Goal: Task Accomplishment & Management: Complete application form

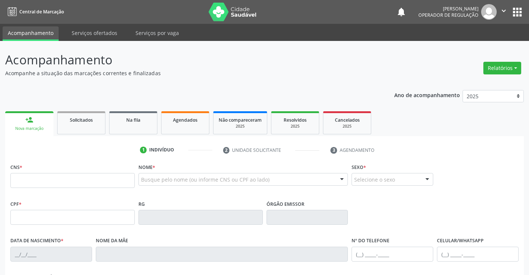
click at [381, 56] on header "Acompanhamento Acompanhe a situação das marcações correntes e finalizadas Relat…" at bounding box center [264, 64] width 519 height 26
click at [41, 179] on input "text" at bounding box center [72, 180] width 124 height 15
type input "700 0073 7714 4003"
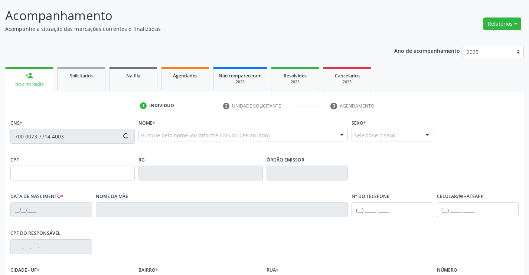
scroll to position [111, 0]
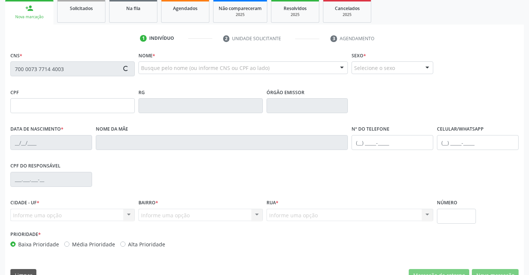
type input "0293263035"
type input "07/09/1938"
type input "(74) 99987-9938"
type input "137.536.655-68"
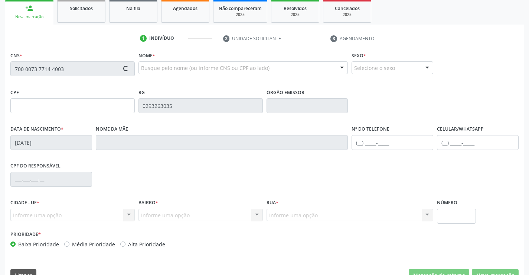
type input "s/n"
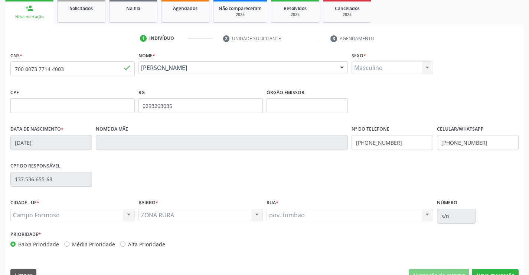
scroll to position [128, 0]
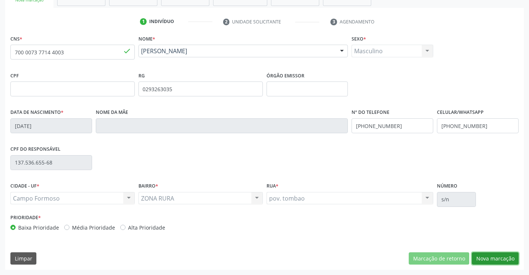
click at [499, 256] on button "Nova marcação" at bounding box center [495, 258] width 47 height 13
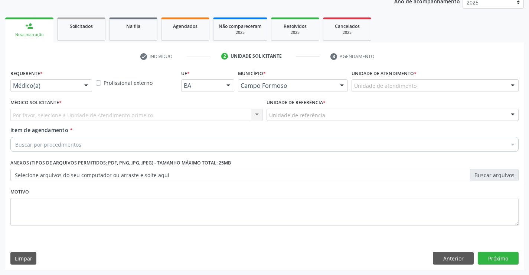
click at [83, 80] on div at bounding box center [86, 85] width 11 height 13
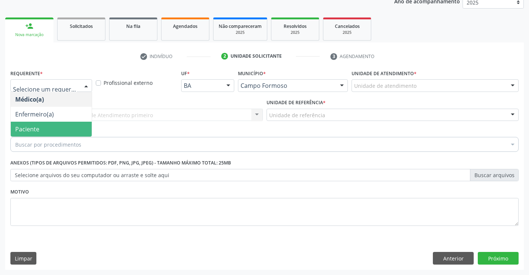
click at [39, 131] on span "Paciente" at bounding box center [51, 128] width 81 height 15
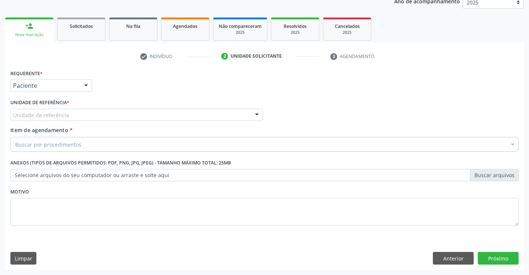
click at [91, 108] on div "Unidade de referência * Unidade de referência Unidade Basica de Saude da Famili…" at bounding box center [136, 109] width 253 height 24
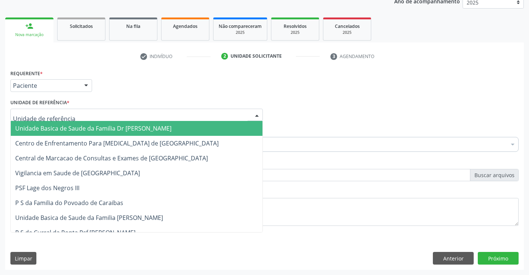
click at [89, 117] on div at bounding box center [136, 114] width 253 height 13
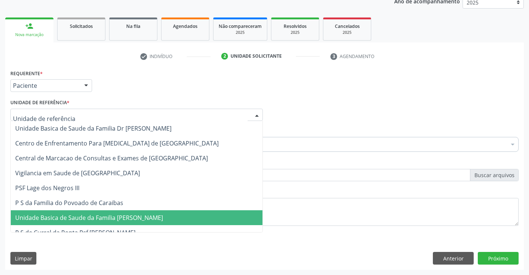
click at [99, 217] on span "Unidade Basica de Saude da Familia [PERSON_NAME]" at bounding box center [89, 217] width 148 height 8
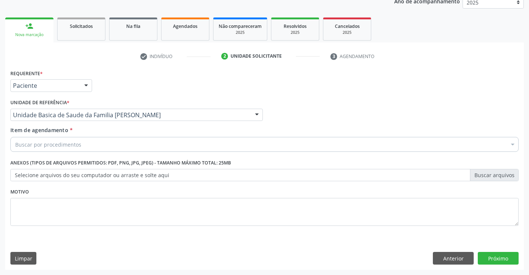
click at [94, 145] on div "Buscar por procedimentos" at bounding box center [264, 144] width 509 height 15
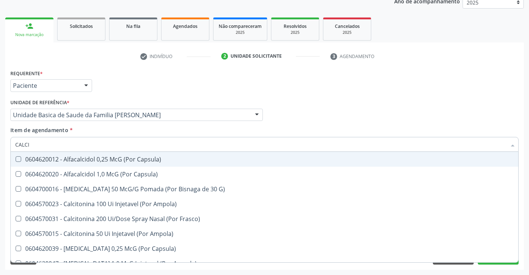
type input "CALCIO"
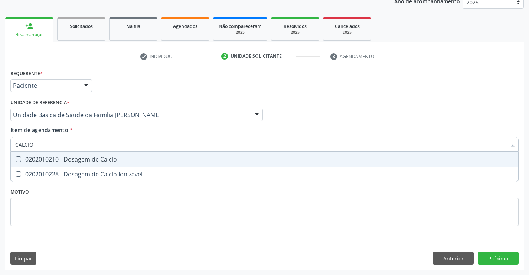
click at [92, 158] on div "0202010210 - Dosagem de Calcio" at bounding box center [264, 159] width 499 height 6
checkbox Calcio "true"
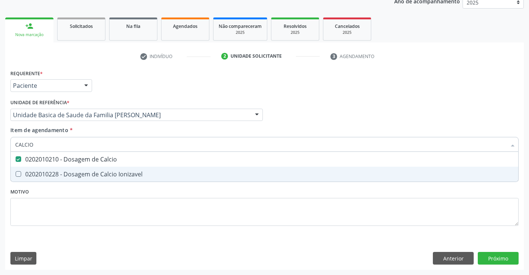
type input "CALCIO"
click at [67, 191] on div "Requerente * Paciente Médico(a) Enfermeiro(a) Paciente Nenhum resultado encontr…" at bounding box center [264, 152] width 509 height 168
checkbox Ionizavel "true"
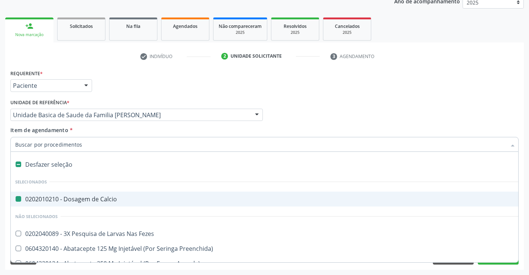
type input "P"
checkbox Calcio "false"
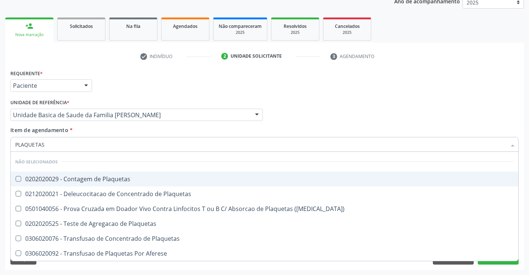
click at [77, 159] on li "Não selecionados" at bounding box center [265, 162] width 508 height 20
click at [64, 141] on input "PLAQUETAS" at bounding box center [260, 144] width 491 height 15
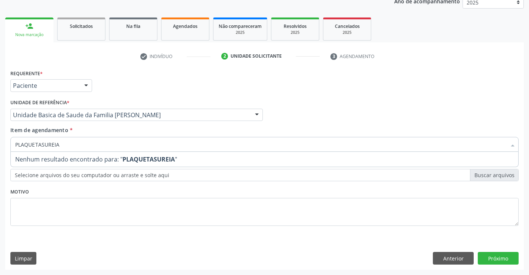
drag, startPoint x: 69, startPoint y: 145, endPoint x: 14, endPoint y: 143, distance: 55.0
click at [8, 148] on div "Requerente * Paciente Médico(a) Enfermeiro(a) Paciente Nenhum resultado encontr…" at bounding box center [264, 169] width 519 height 202
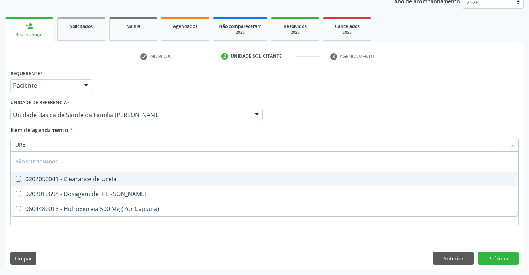
type input "UREIA"
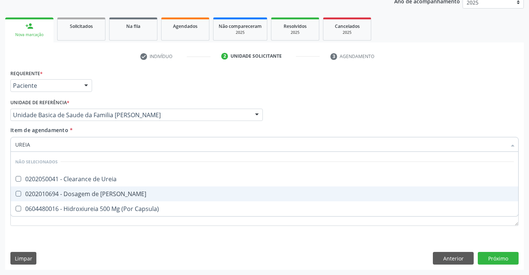
click at [52, 191] on div "0202010694 - Dosagem de [PERSON_NAME]" at bounding box center [264, 194] width 499 height 6
checkbox Ureia "true"
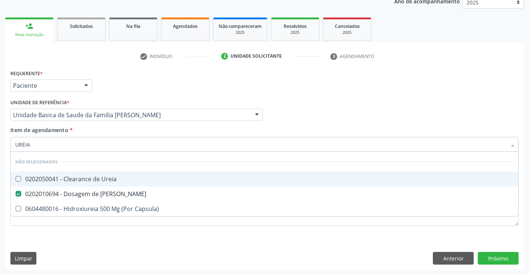
click at [35, 144] on input "UREIA" at bounding box center [260, 144] width 491 height 15
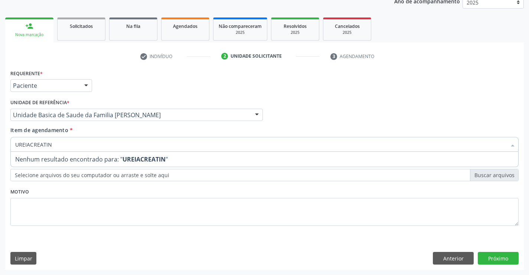
type input "UREIACREATINI"
drag, startPoint x: 56, startPoint y: 144, endPoint x: 0, endPoint y: 150, distance: 56.4
click at [0, 150] on div "Acompanhamento Acompanhe a situação das marcações correntes e finalizadas Relat…" at bounding box center [264, 110] width 529 height 327
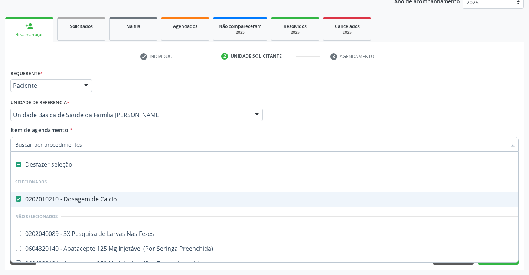
click at [31, 144] on input "Item de agendamento *" at bounding box center [260, 144] width 491 height 15
click at [30, 145] on input "Item de agendamento *" at bounding box center [260, 144] width 491 height 15
type input "P"
checkbox Calcio "false"
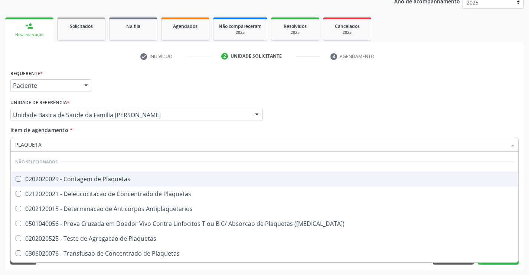
type input "PLAQUETAS"
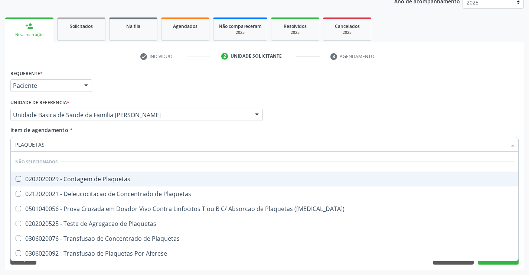
click at [49, 179] on div "0202020029 - Contagem de Plaquetas" at bounding box center [264, 179] width 499 height 6
checkbox Plaquetas "true"
type input "PLAQUETAS"
click at [140, 87] on div "Requerente * Paciente Médico(a) Enfermeiro(a) Paciente Nenhum resultado encontr…" at bounding box center [265, 82] width 512 height 29
checkbox Match\) "true"
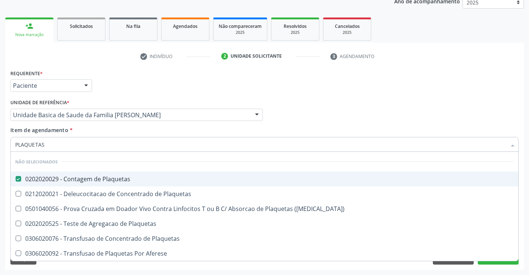
checkbox Plaquetas "true"
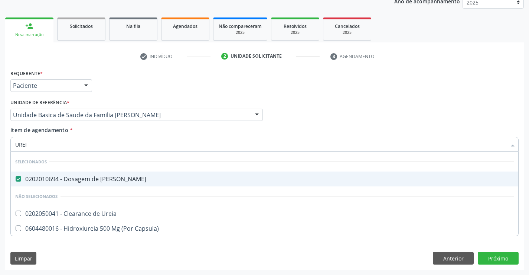
type input "UREIA"
click at [132, 90] on div "Requerente * Paciente Médico(a) Enfermeiro(a) Paciente Nenhum resultado encontr…" at bounding box center [265, 82] width 512 height 29
checkbox Ureia "true"
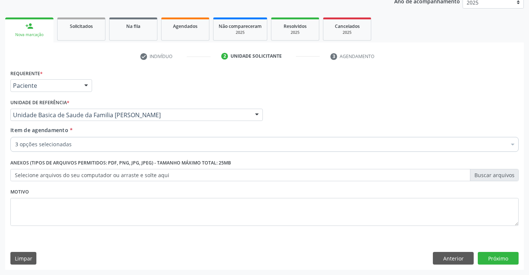
click at [60, 139] on div "3 opções selecionadas" at bounding box center [264, 144] width 509 height 15
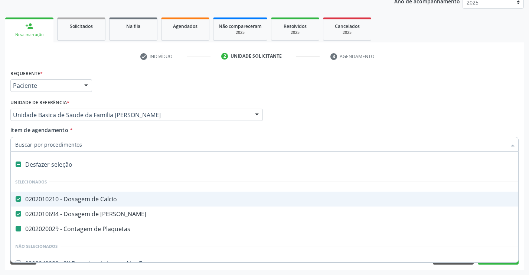
type input "P"
checkbox Plaquetas "false"
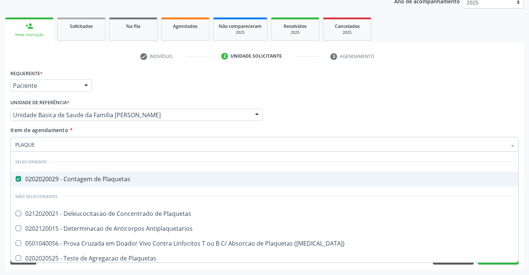
type input "PLAQUET"
click at [139, 82] on div "Requerente * Paciente Médico(a) Enfermeiro(a) Paciente Nenhum resultado encontr…" at bounding box center [265, 82] width 512 height 29
checkbox Plaquetas "true"
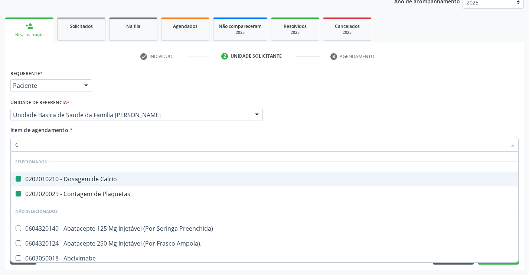
type input "CR"
checkbox Calcio "false"
checkbox Plaquetas "false"
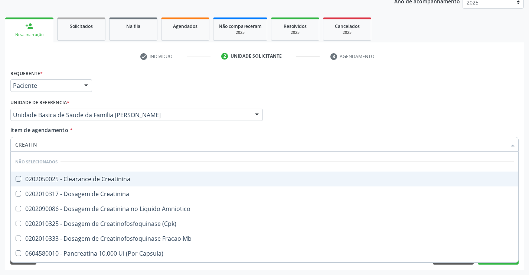
type input "CREATINI"
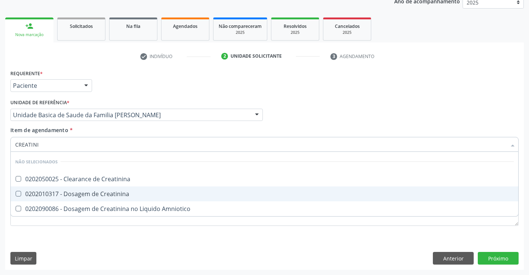
click at [70, 197] on div "0202010317 - Dosagem de Creatinina" at bounding box center [264, 194] width 499 height 6
checkbox Creatinina "true"
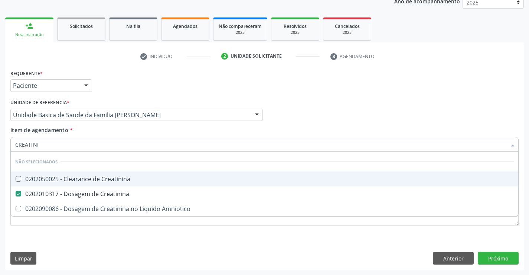
click at [163, 91] on div "Requerente * Paciente Médico(a) Enfermeiro(a) Paciente Nenhum resultado encontr…" at bounding box center [265, 82] width 512 height 29
checkbox Creatinina "true"
checkbox Amniotico "true"
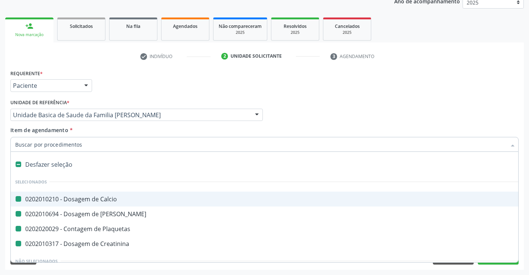
type input "B"
checkbox Calcio "false"
checkbox Ureia "false"
checkbox Plaquetas "false"
checkbox Creatinina "false"
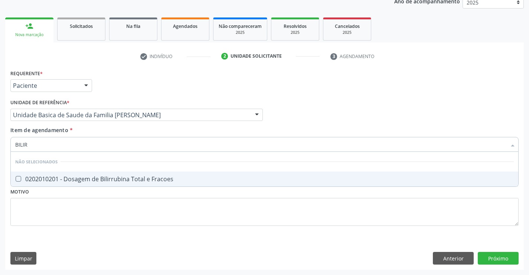
type input "BILIRR"
click at [75, 177] on div "0202010201 - Dosagem de Bilirrubina Total e Fracoes" at bounding box center [264, 179] width 499 height 6
checkbox Fracoes "true"
click at [136, 92] on div "Requerente * Paciente Médico(a) Enfermeiro(a) Paciente Nenhum resultado encontr…" at bounding box center [265, 82] width 512 height 29
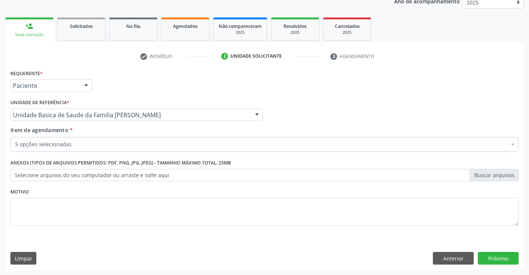
click at [57, 137] on div "5 opções selecionadas" at bounding box center [264, 144] width 509 height 15
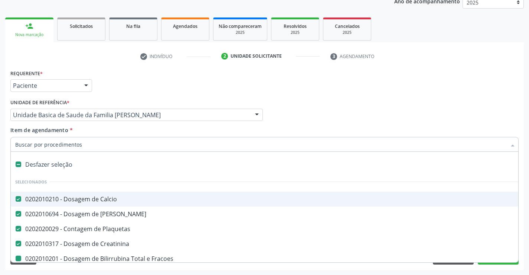
type input "T"
checkbox Fracoes "false"
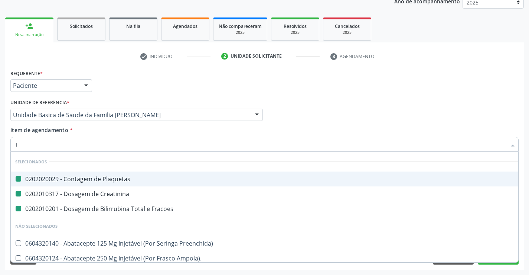
type input "TG"
checkbox Plaquetas "false"
checkbox Creatinina "false"
checkbox Fracoes "false"
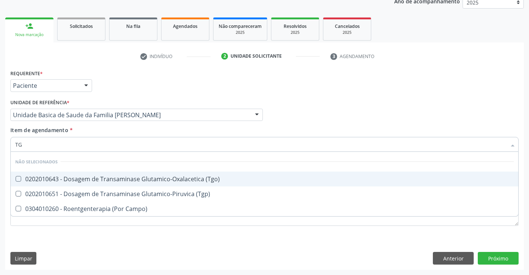
click at [71, 180] on div "0202010643 - Dosagem de Transaminase Glutamico-Oxalacetica (Tgo)" at bounding box center [264, 179] width 499 height 6
checkbox \(Tgo\) "true"
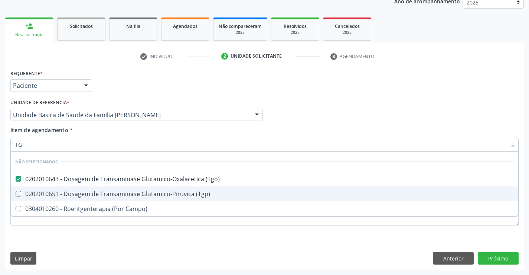
click at [71, 195] on div "0202010651 - Dosagem de Transaminase Glutamico-Piruvica (Tgp)" at bounding box center [264, 194] width 499 height 6
checkbox \(Tgp\) "true"
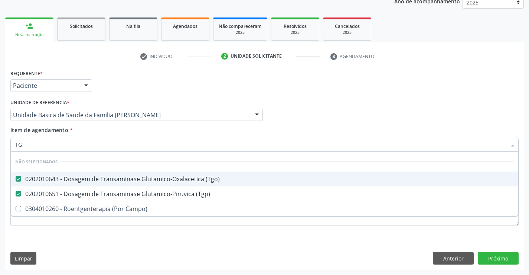
click at [168, 84] on div "Requerente * Paciente Médico(a) Enfermeiro(a) Paciente Nenhum resultado encontr…" at bounding box center [265, 82] width 512 height 29
checkbox Campo\) "true"
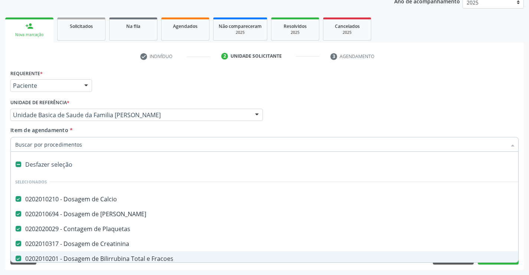
click at [456, 127] on div "Item de agendamento * Desfazer seleção Selecionados 0202010210 - Dosagem de Cal…" at bounding box center [264, 137] width 509 height 23
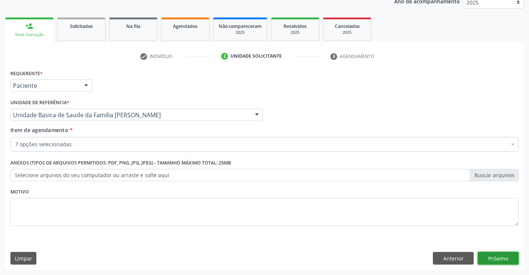
click at [495, 256] on button "Próximo" at bounding box center [498, 257] width 41 height 13
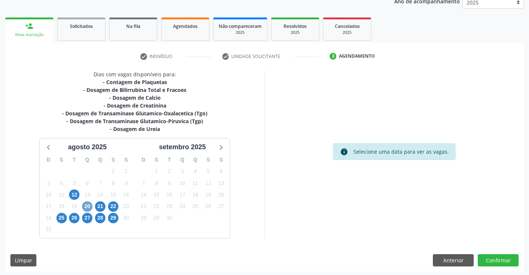
click at [85, 210] on span "20" at bounding box center [87, 206] width 10 height 10
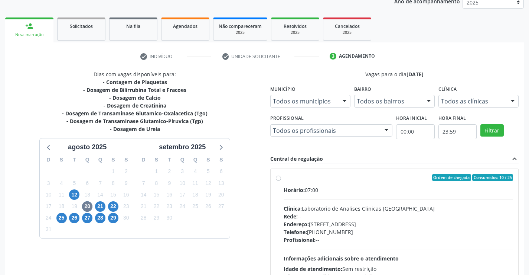
click at [387, 208] on div "Clínica: Laboratorio de Analises Clinicas Sao Francisco" at bounding box center [399, 208] width 230 height 8
click at [281, 181] on input "Ordem de chegada Consumidos: 10 / 25 Horário: 07:00 Clínica: Laboratorio de Ana…" at bounding box center [278, 177] width 5 height 7
radio input "true"
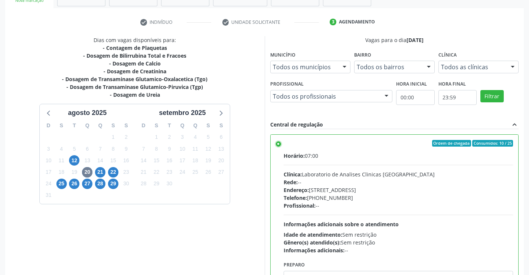
scroll to position [169, 0]
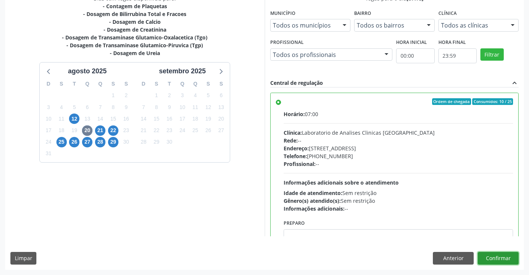
click at [493, 255] on button "Confirmar" at bounding box center [498, 257] width 41 height 13
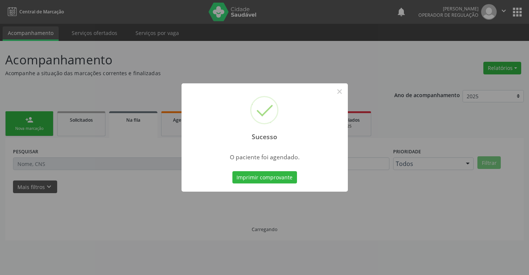
scroll to position [0, 0]
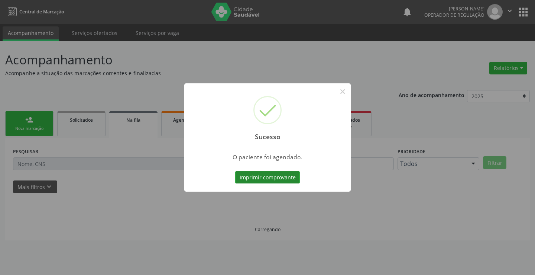
click at [284, 179] on button "Imprimir comprovante" at bounding box center [267, 177] width 65 height 13
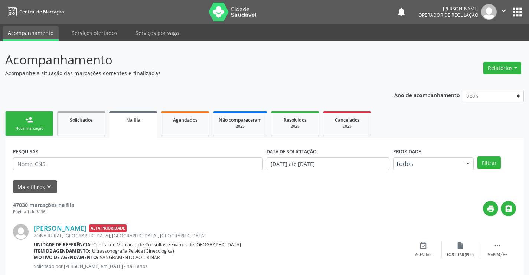
click at [191, 74] on p "Acompanhe a situação das marcações correntes e finalizadas" at bounding box center [186, 73] width 363 height 8
click at [38, 120] on link "person_add Nova marcação" at bounding box center [29, 123] width 48 height 25
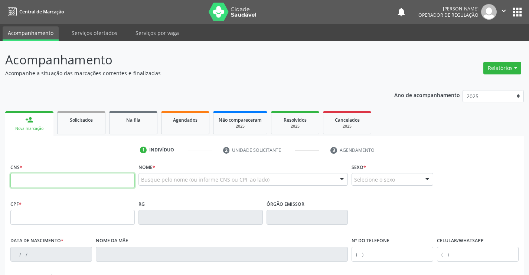
click at [36, 179] on input "text" at bounding box center [72, 180] width 124 height 15
type input "708 4093 5224 1270"
type input "2079356968"
type input "[DATE]"
type input "[PHONE_NUMBER]"
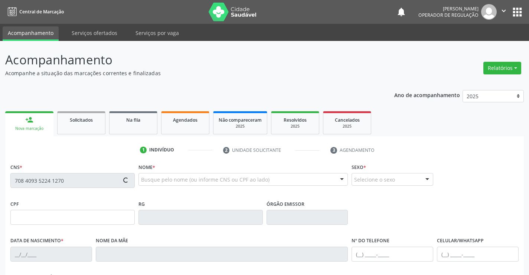
type input "[PHONE_NUMBER]"
type input "s/n"
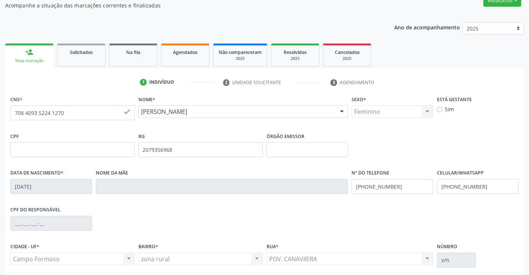
scroll to position [128, 0]
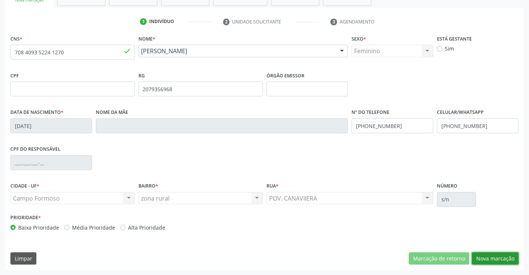
click at [480, 259] on button "Nova marcação" at bounding box center [495, 258] width 47 height 13
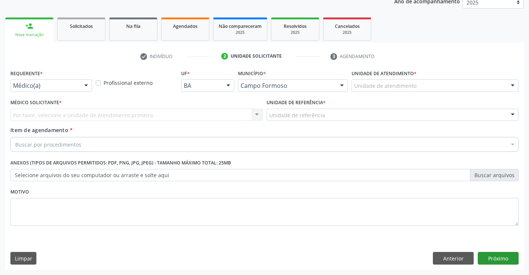
scroll to position [94, 0]
drag, startPoint x: 75, startPoint y: 83, endPoint x: 48, endPoint y: 96, distance: 30.6
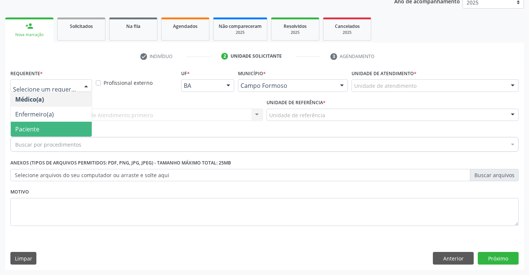
click at [39, 126] on span "Paciente" at bounding box center [51, 128] width 81 height 15
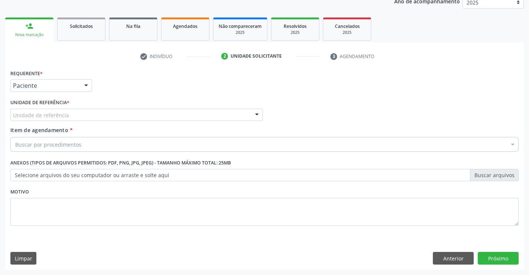
click at [78, 119] on div "Unidade de referência" at bounding box center [136, 114] width 253 height 13
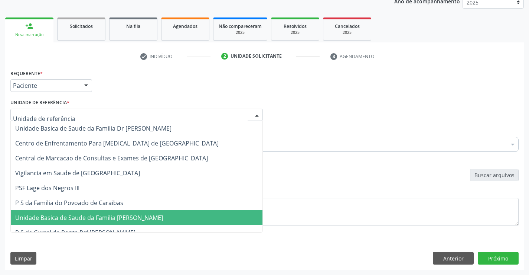
drag, startPoint x: 87, startPoint y: 218, endPoint x: 65, endPoint y: 159, distance: 63.0
click at [86, 215] on span "Unidade Basica de Saude da Familia [PERSON_NAME]" at bounding box center [89, 217] width 148 height 8
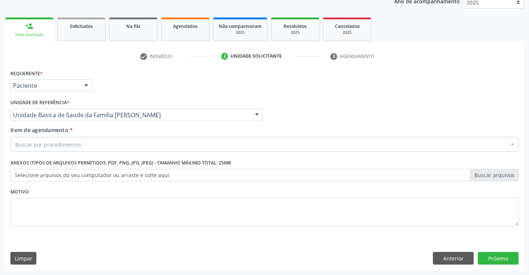
click at [68, 137] on div "Buscar por procedimentos" at bounding box center [264, 144] width 509 height 15
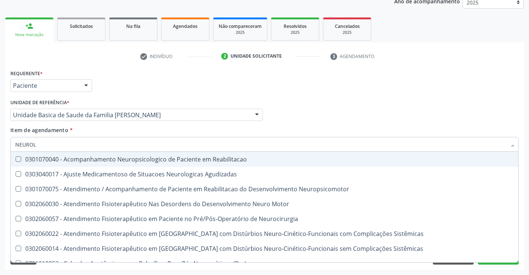
type input "NEUROLO"
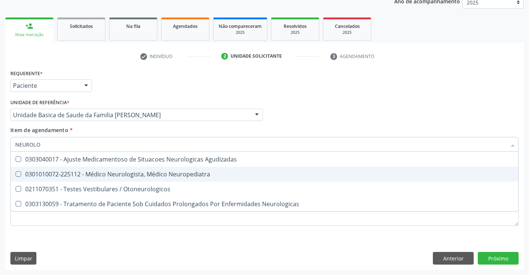
click at [102, 176] on div "0301010072-225112 - Médico Neurologista, Médico Neuropediatra" at bounding box center [264, 174] width 499 height 6
checkbox Neuropediatra "true"
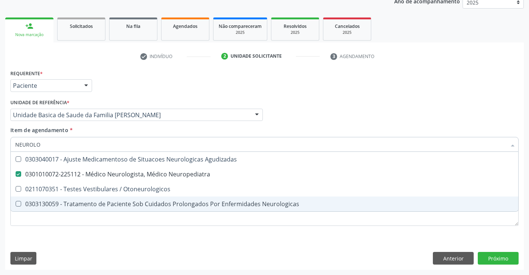
click at [58, 236] on div "Requerente * Paciente Médico(a) Enfermeiro(a) Paciente Nenhum resultado encontr…" at bounding box center [264, 152] width 509 height 168
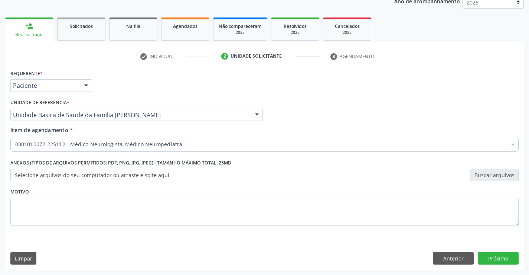
click at [62, 174] on label "Selecione arquivos do seu computador ou arraste e solte aqui" at bounding box center [264, 175] width 509 height 13
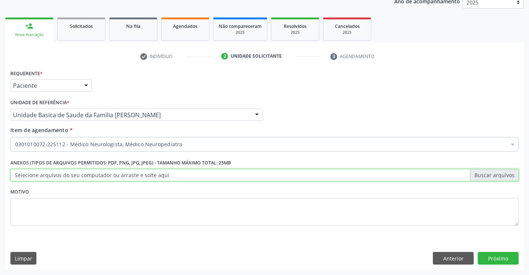
click at [62, 174] on input "Selecione arquivos do seu computador ou arraste e solte aqui" at bounding box center [264, 175] width 509 height 13
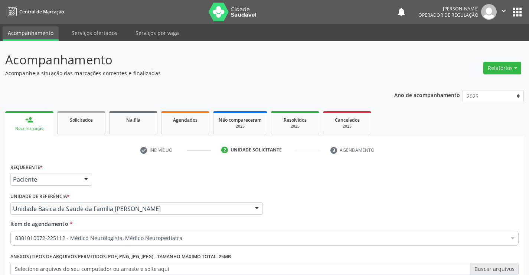
scroll to position [94, 0]
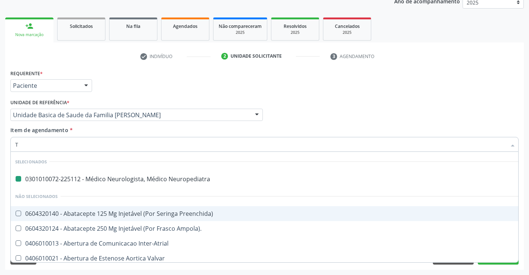
type input "TO"
checkbox Neuropediatra "false"
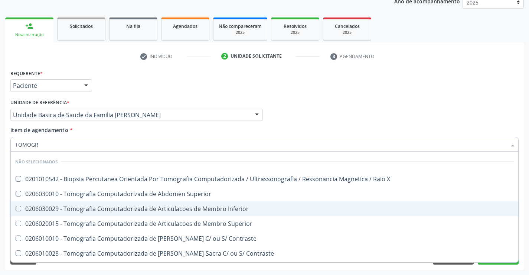
type input "TOMOGRA"
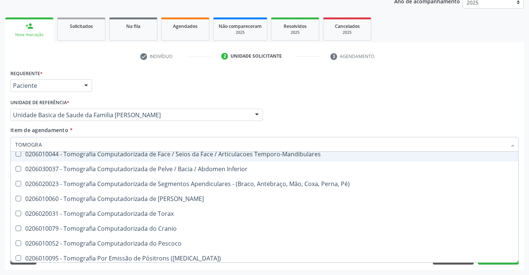
scroll to position [147, 0]
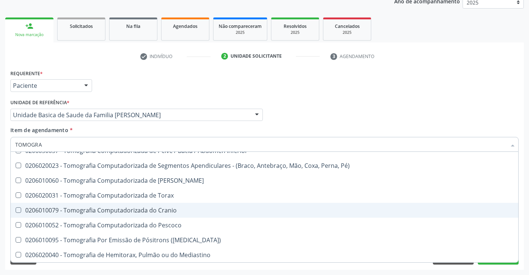
click at [154, 210] on div "0206010079 - Tomografia Computadorizada do Cranio" at bounding box center [264, 210] width 499 height 6
checkbox Cranio "true"
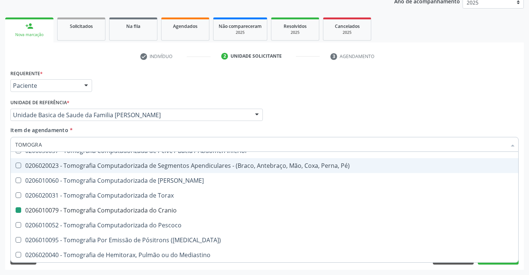
click at [476, 105] on div "Médico Solicitante Por favor, selecione a Unidade de Atendimento primeiro Nenhu…" at bounding box center [265, 111] width 512 height 29
checkbox X "true"
checkbox Cranio "false"
checkbox Superior "true"
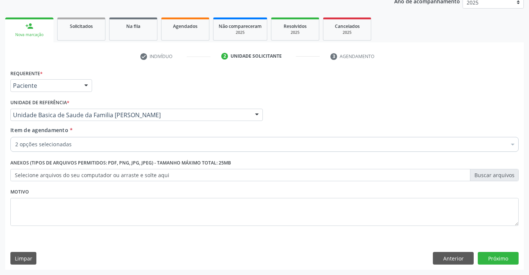
scroll to position [0, 0]
click at [494, 255] on button "Próximo" at bounding box center [498, 257] width 41 height 13
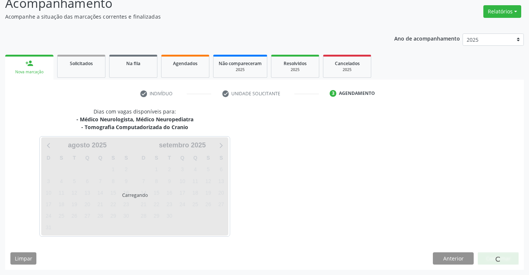
scroll to position [78, 0]
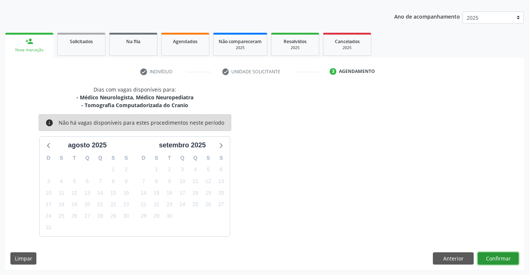
click at [505, 257] on button "Confirmar" at bounding box center [498, 258] width 41 height 13
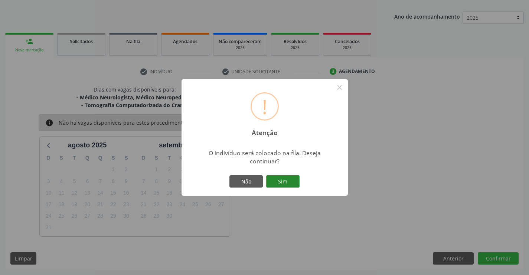
click at [283, 181] on button "Sim" at bounding box center [282, 181] width 33 height 13
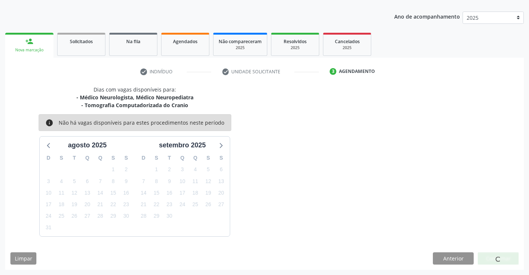
scroll to position [0, 0]
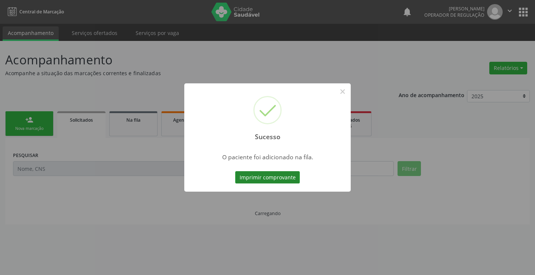
click at [286, 174] on button "Imprimir comprovante" at bounding box center [267, 177] width 65 height 13
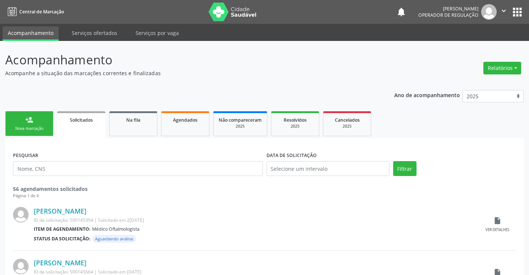
click at [42, 121] on link "person_add Nova marcação" at bounding box center [29, 123] width 48 height 25
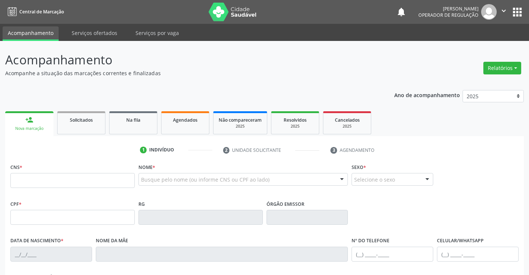
click at [43, 192] on fieldset "CNS *" at bounding box center [72, 177] width 124 height 32
click at [46, 178] on input "text" at bounding box center [72, 180] width 124 height 15
type input "708 4093 5224 1270"
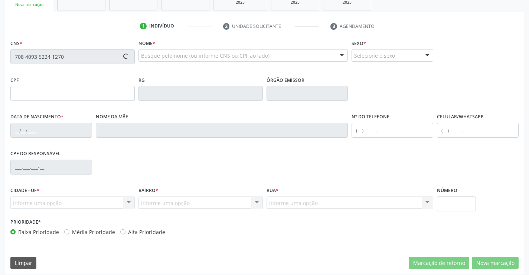
scroll to position [128, 0]
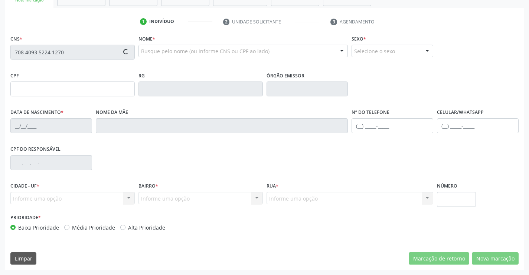
type input "2079356968"
type input "[DATE]"
type input "[PHONE_NUMBER]"
type input "s/n"
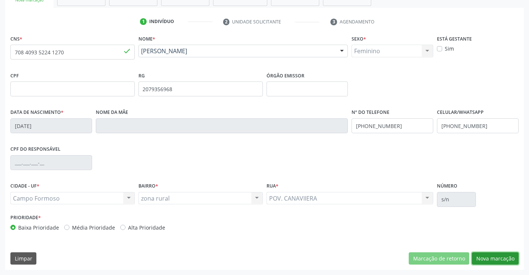
click at [488, 259] on button "Nova marcação" at bounding box center [495, 258] width 47 height 13
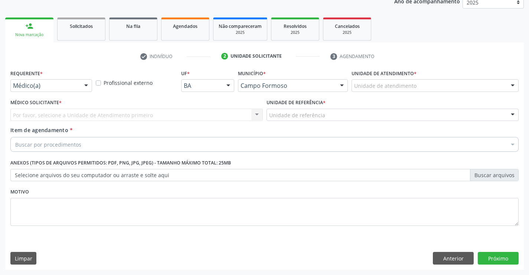
scroll to position [94, 0]
click at [52, 80] on div "Médico(a)" at bounding box center [51, 85] width 82 height 13
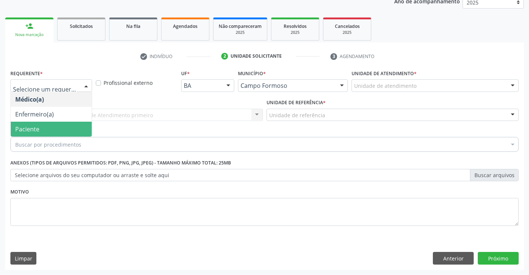
click at [32, 135] on span "Paciente" at bounding box center [51, 128] width 81 height 15
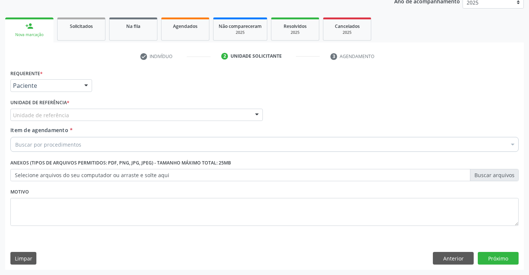
click at [68, 113] on div "Unidade de referência" at bounding box center [136, 114] width 253 height 13
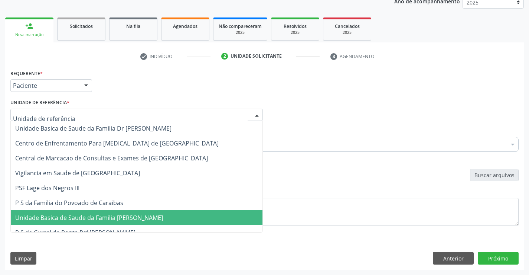
click at [73, 217] on span "Unidade Basica de Saude da Familia [PERSON_NAME]" at bounding box center [89, 217] width 148 height 8
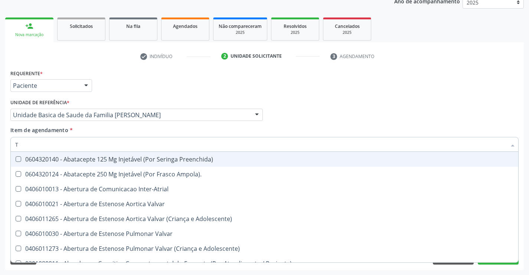
type input "TG"
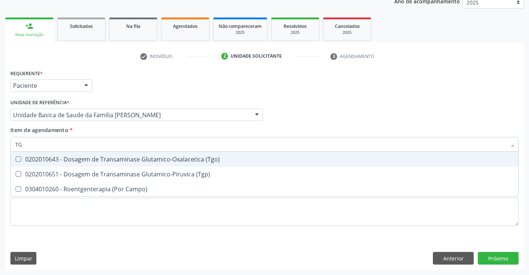
click at [88, 160] on div "0202010643 - Dosagem de Transaminase Glutamico-Oxalacetica (Tgo)" at bounding box center [264, 159] width 499 height 6
checkbox \(Tgo\) "true"
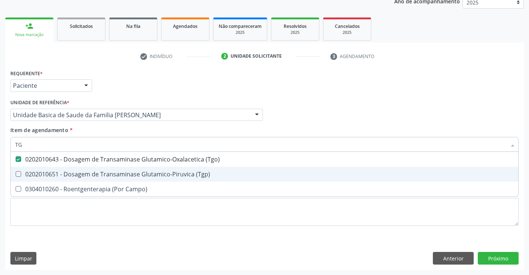
click at [74, 173] on div "0202010651 - Dosagem de Transaminase Glutamico-Piruvica (Tgp)" at bounding box center [264, 174] width 499 height 6
checkbox \(Tgp\) "true"
type input "TG"
click at [94, 231] on div "Requerente * Paciente Médico(a) Enfermeiro(a) Paciente Nenhum resultado encontr…" at bounding box center [264, 152] width 509 height 168
checkbox Campo\) "true"
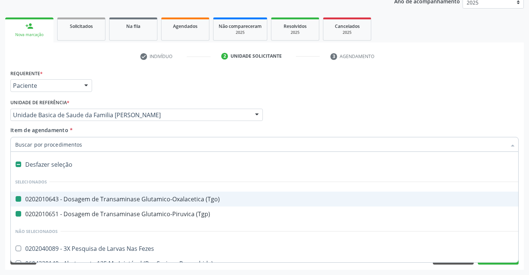
type input "F"
checkbox \(Tgo\) "false"
checkbox \(Tgp\) "false"
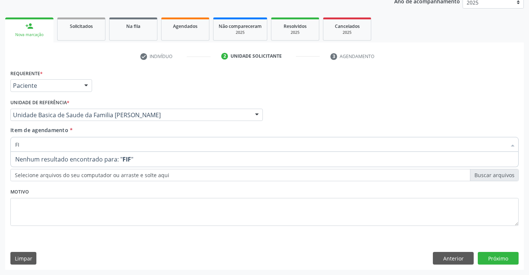
type input "F"
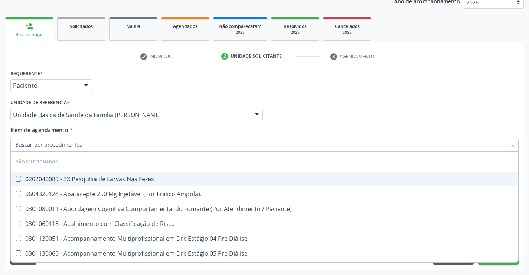
checkbox Fezes "true"
checkbox Ampola\)\ "true"
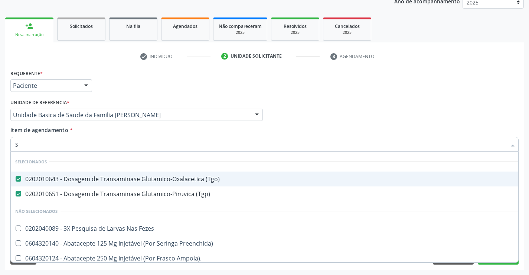
type input "SI"
checkbox \(Tgo\) "false"
checkbox \(Tgp\) "false"
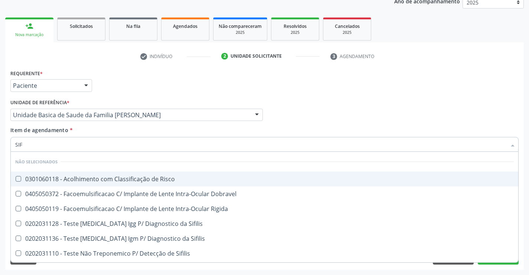
type input "SIFI"
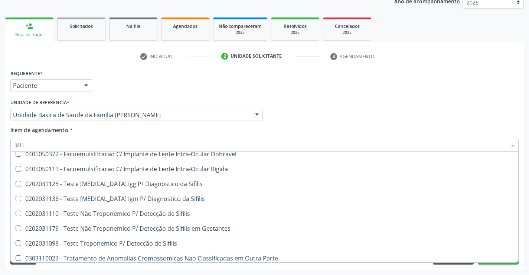
scroll to position [43, 0]
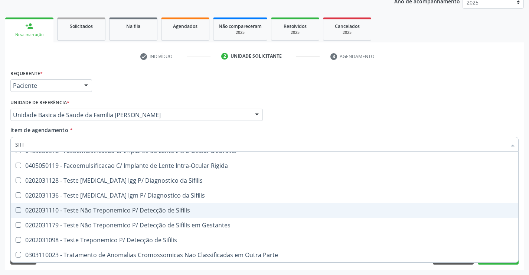
click at [176, 216] on span "0202031110 - Teste Não Treponemico P/ Detecção de Sifilis" at bounding box center [265, 209] width 508 height 15
checkbox Sifilis "true"
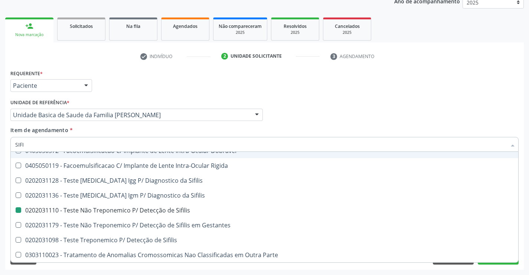
click at [146, 89] on div "Requerente * Paciente Médico(a) Enfermeiro(a) Paciente Nenhum resultado encontr…" at bounding box center [265, 82] width 512 height 29
checkbox Risco "true"
checkbox Dobravel "true"
checkbox Sifilis "false"
checkbox Rigida "true"
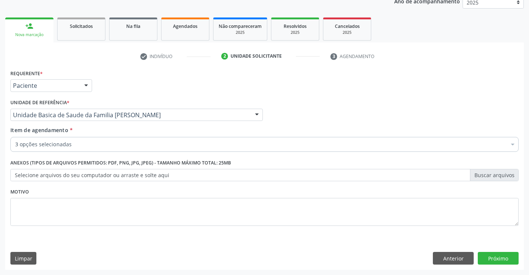
scroll to position [0, 0]
click at [55, 139] on div "3 opções selecionadas" at bounding box center [264, 144] width 509 height 15
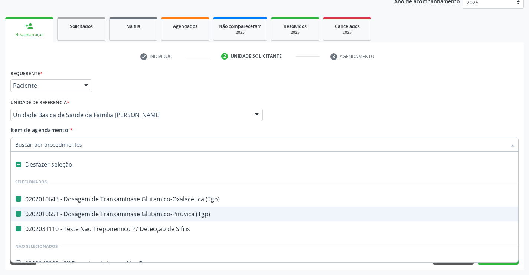
type input "H"
checkbox \(Tgo\) "false"
checkbox \(Tgp\) "false"
checkbox Sifilis "false"
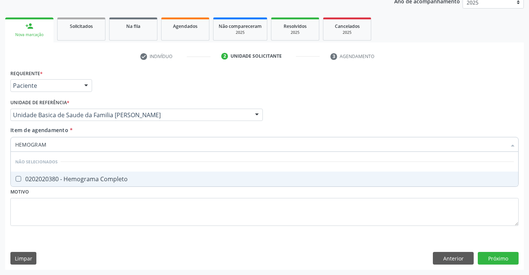
type input "HEMOGRAMA"
click at [61, 173] on span "0202020380 - Hemograma Completo" at bounding box center [265, 178] width 508 height 15
checkbox Completo "true"
click at [46, 191] on div "Requerente * Paciente Médico(a) Enfermeiro(a) Paciente Nenhum resultado encontr…" at bounding box center [264, 152] width 509 height 168
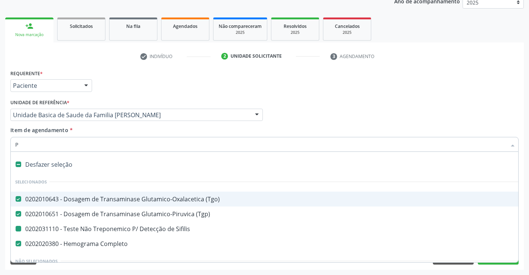
type input "PL"
checkbox Sifilis "false"
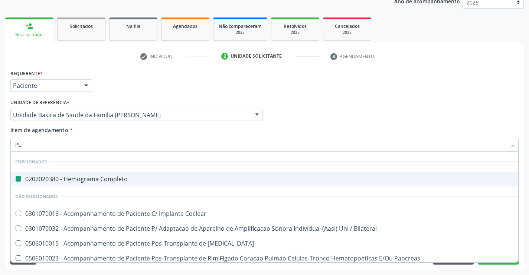
type input "PLA"
checkbox Completo "false"
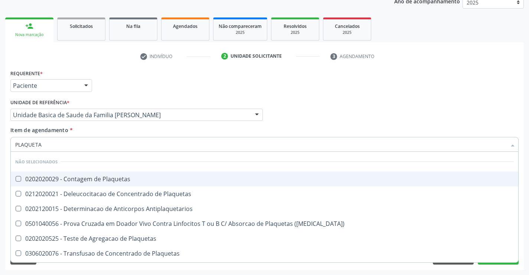
type input "PLAQUETAS"
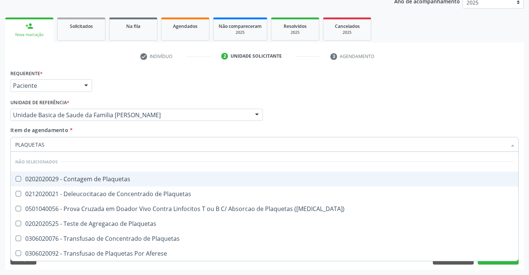
click at [71, 180] on div "0202020029 - Contagem de Plaquetas" at bounding box center [264, 179] width 499 height 6
checkbox Plaquetas "true"
click at [134, 87] on div "Requerente * Paciente Médico(a) Enfermeiro(a) Paciente Nenhum resultado encontr…" at bounding box center [265, 82] width 512 height 29
checkbox Match\) "true"
checkbox Plaquetas "true"
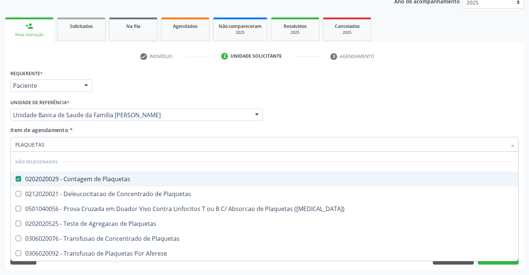
checkbox Plaquetas "true"
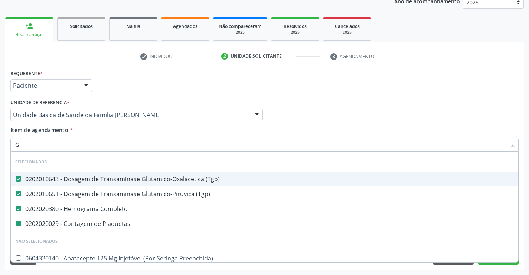
type input "GL"
checkbox Plaquetas "false"
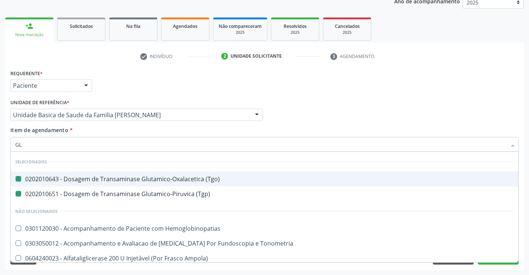
type input "GLI"
checkbox \(Tgo\) "false"
checkbox \(Tgp\) "false"
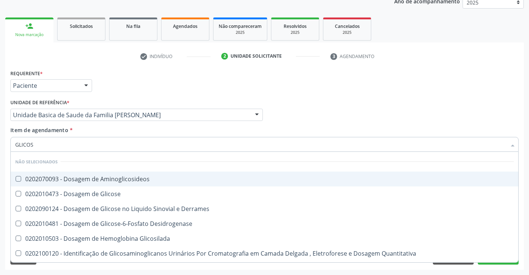
type input "GLICOSE"
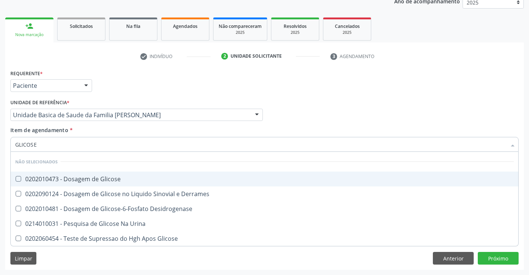
click at [68, 182] on div "0202010473 - Dosagem de Glicose" at bounding box center [264, 179] width 499 height 6
checkbox Glicose "true"
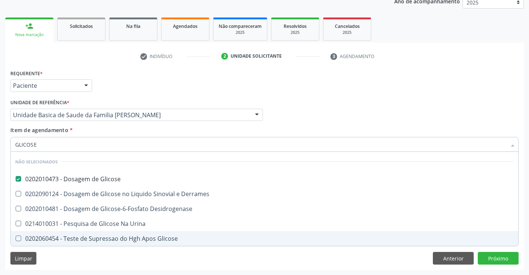
click at [59, 257] on div "Requerente * Paciente Médico(a) Enfermeiro(a) Paciente Nenhum resultado encontr…" at bounding box center [264, 169] width 519 height 202
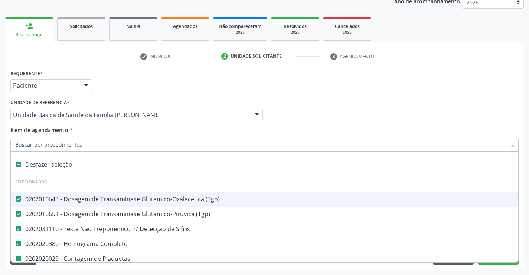
type input "U"
checkbox Plaquetas "false"
checkbox Glicose "false"
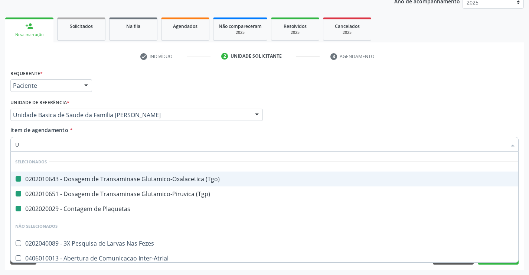
type input "UR"
checkbox \(Tgo\) "false"
checkbox \(Tgp\) "false"
checkbox Plaquetas "false"
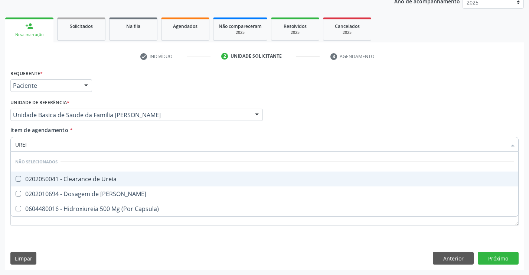
type input "UREIA"
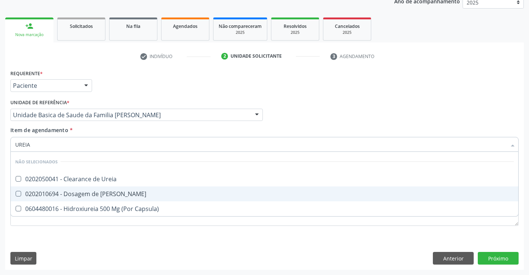
click at [47, 194] on div "0202010694 - Dosagem de [PERSON_NAME]" at bounding box center [264, 194] width 499 height 6
checkbox Ureia "true"
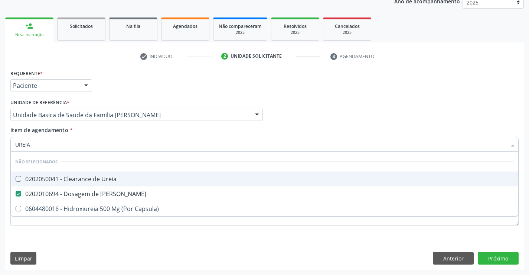
click at [102, 75] on div "Requerente * Paciente Médico(a) Enfermeiro(a) Paciente Nenhum resultado encontr…" at bounding box center [265, 82] width 512 height 29
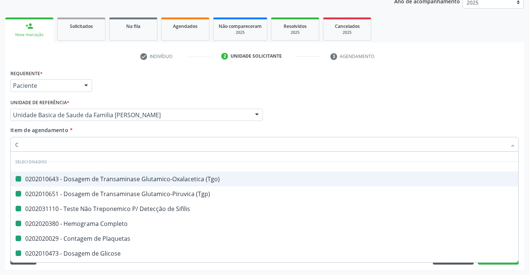
type input "CR"
checkbox \(Tgo\) "false"
checkbox \(Tgp\) "false"
checkbox Sifilis "false"
checkbox Completo "false"
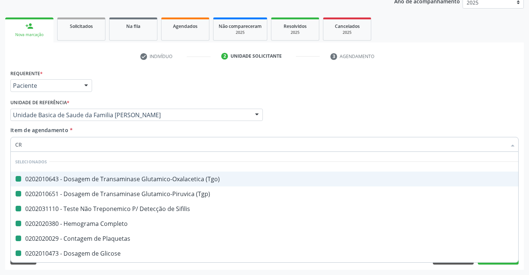
checkbox Plaquetas "false"
checkbox Glicose "false"
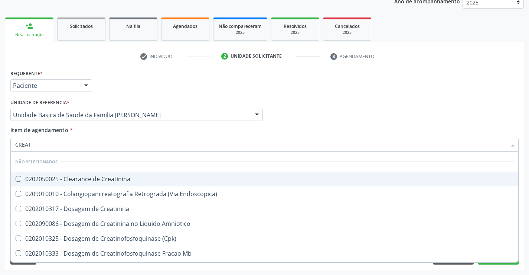
type input "CREATI"
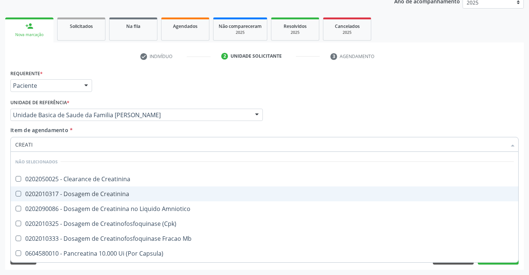
click at [64, 194] on div "0202010317 - Dosagem de Creatinina" at bounding box center [264, 194] width 499 height 6
checkbox Creatinina "true"
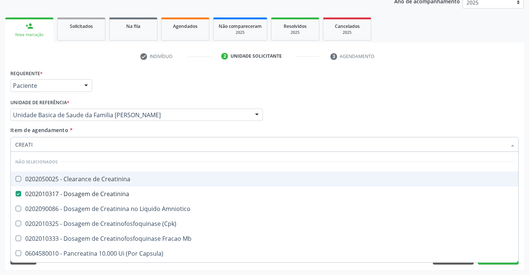
click at [160, 93] on div "Requerente * Paciente Médico(a) Enfermeiro(a) Paciente Nenhum resultado encontr…" at bounding box center [265, 82] width 512 height 29
checkbox Creatinina "true"
checkbox Amniotico "true"
checkbox \(Cpk\) "true"
checkbox Mb "true"
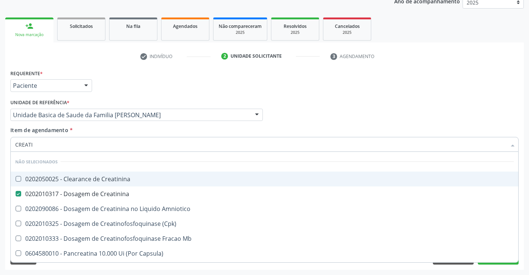
checkbox Capsula\) "true"
checkbox Pancreaticos "true"
checkbox Capsula\) "true"
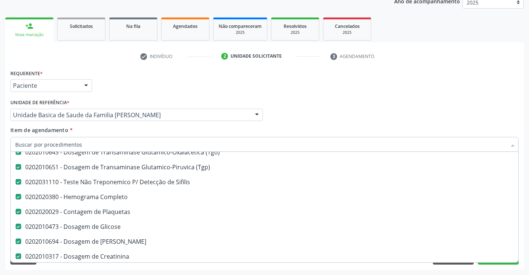
scroll to position [149, 0]
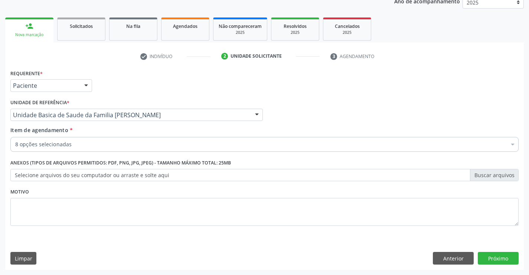
click at [488, 84] on div "Requerente * Paciente Médico(a) Enfermeiro(a) Paciente Nenhum resultado encontr…" at bounding box center [265, 82] width 512 height 29
click at [487, 259] on button "Próximo" at bounding box center [498, 257] width 41 height 13
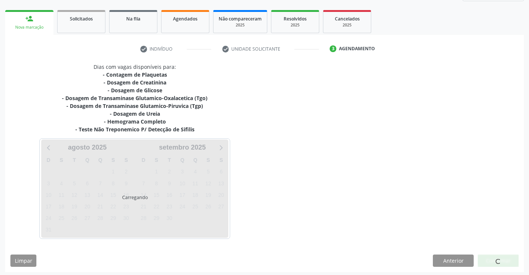
scroll to position [103, 0]
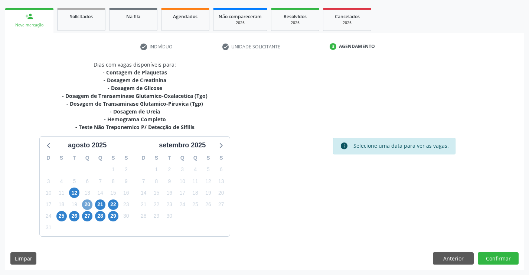
click at [88, 201] on span "20" at bounding box center [87, 204] width 10 height 10
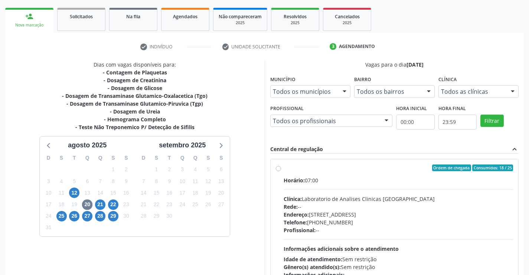
click at [391, 207] on div "Rede: --" at bounding box center [399, 206] width 230 height 8
click at [281, 171] on input "Ordem de chegada Consumidos: 18 / 25 Horário: 07:00 Clínica: Laboratorio de Ana…" at bounding box center [278, 167] width 5 height 7
radio input "true"
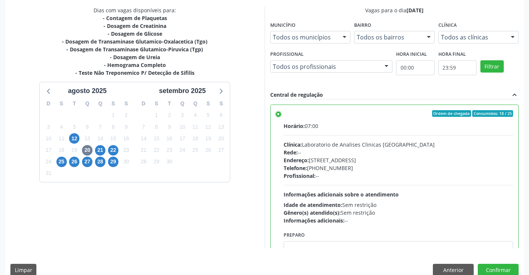
scroll to position [169, 0]
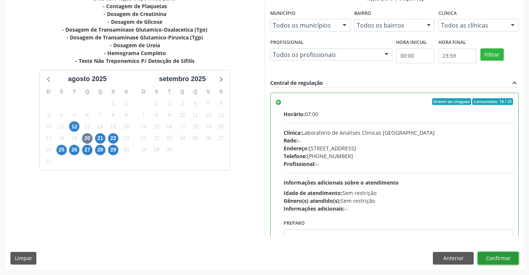
click at [492, 260] on button "Confirmar" at bounding box center [498, 257] width 41 height 13
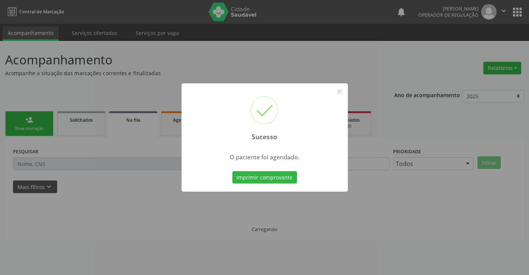
scroll to position [0, 0]
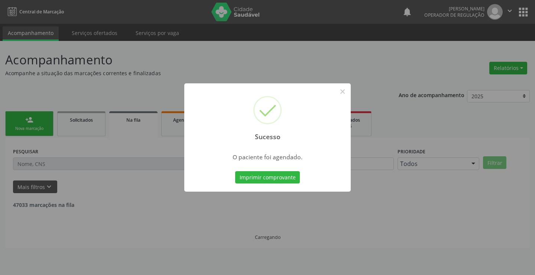
click at [282, 169] on div "Imprimir comprovante Cancel" at bounding box center [268, 177] width 68 height 16
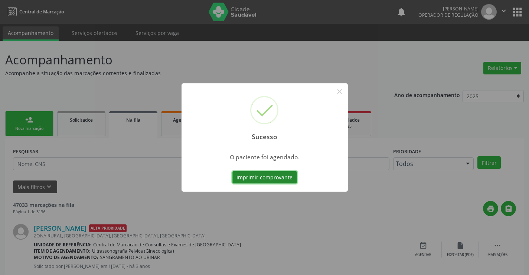
click at [285, 178] on button "Imprimir comprovante" at bounding box center [265, 177] width 65 height 13
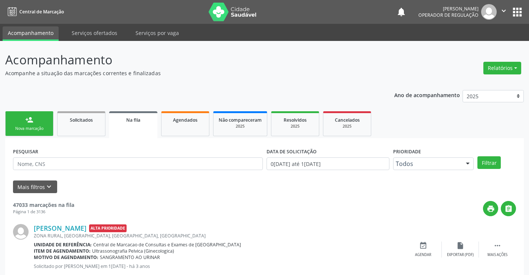
click at [39, 130] on div "Nova marcação" at bounding box center [29, 129] width 37 height 6
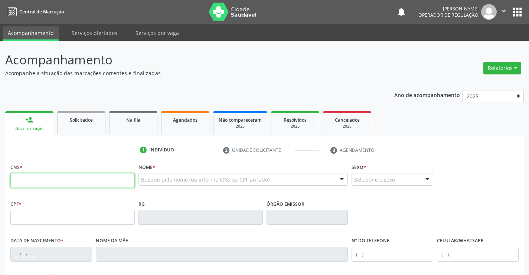
click at [32, 183] on input "text" at bounding box center [72, 180] width 124 height 15
type input "708 0083 2101 2027"
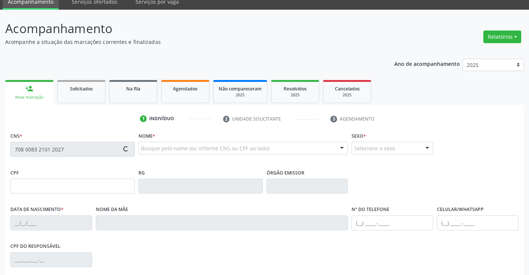
type input "1395604240"
type input "02/04/1955"
type input "(74) 99191-2848"
type input "SN"
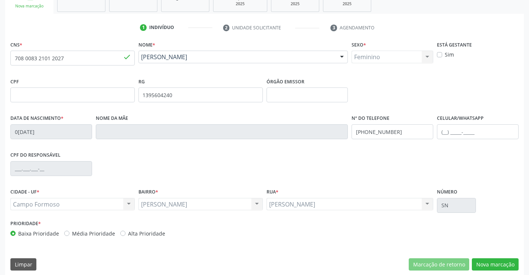
scroll to position [128, 0]
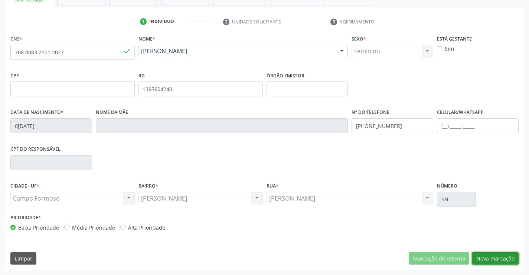
click at [486, 257] on button "Nova marcação" at bounding box center [495, 258] width 47 height 13
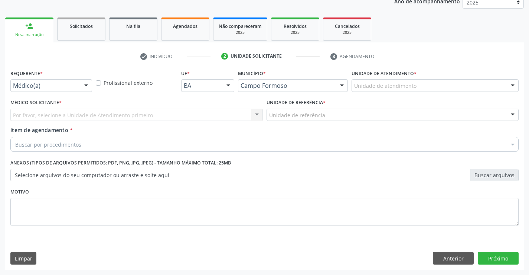
scroll to position [94, 0]
click at [25, 81] on div "Médico(a)" at bounding box center [51, 85] width 82 height 13
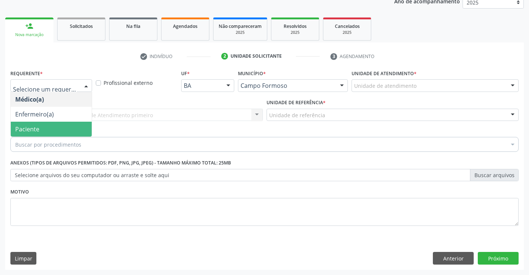
click at [32, 131] on span "Paciente" at bounding box center [27, 129] width 24 height 8
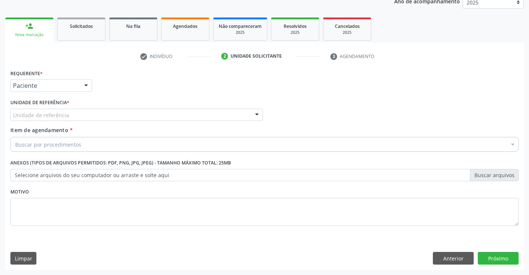
click at [93, 114] on div "Unidade de referência" at bounding box center [136, 114] width 253 height 13
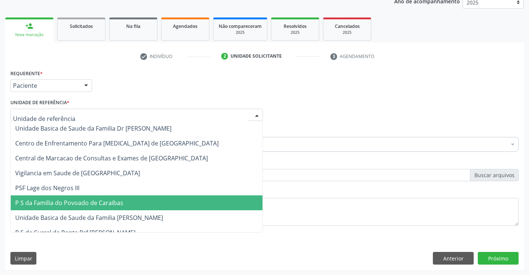
click at [84, 212] on span "Unidade Basica de Saude da Familia [PERSON_NAME]" at bounding box center [137, 217] width 252 height 15
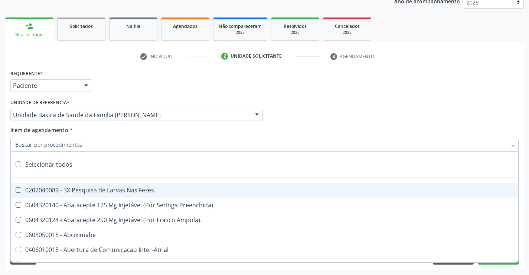
click at [76, 140] on div at bounding box center [264, 144] width 509 height 15
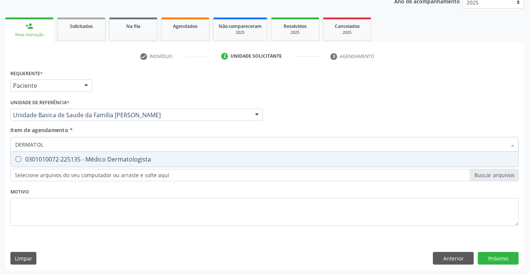
type input "DERMATOLO"
click at [69, 160] on div "0301010072-225135 - Médico Dermatologista" at bounding box center [264, 159] width 499 height 6
checkbox Dermatologista "true"
click at [501, 256] on div "Requerente * Paciente Médico(a) Enfermeiro(a) Paciente Nenhum resultado encontr…" at bounding box center [264, 169] width 519 height 202
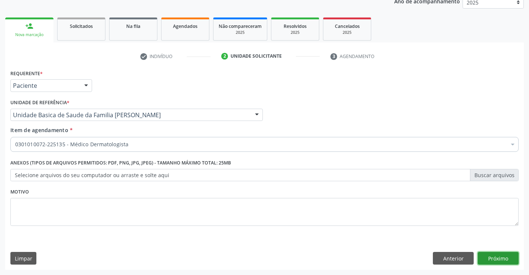
click at [498, 256] on button "Próximo" at bounding box center [498, 257] width 41 height 13
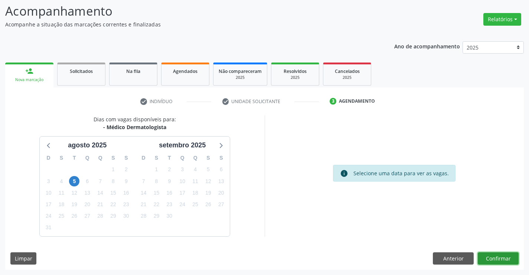
click at [494, 260] on button "Confirmar" at bounding box center [498, 258] width 41 height 13
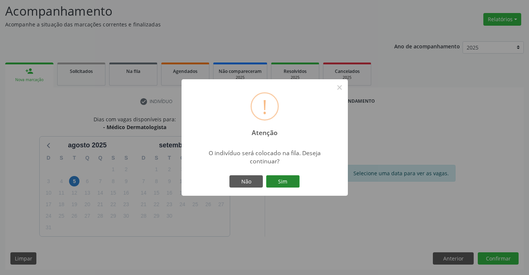
click at [284, 180] on button "Sim" at bounding box center [282, 181] width 33 height 13
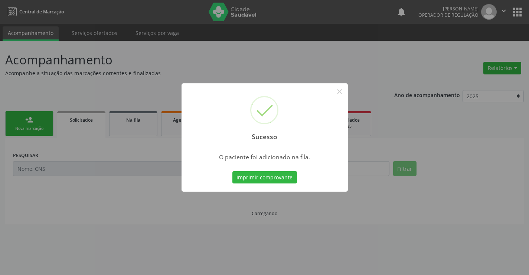
scroll to position [0, 0]
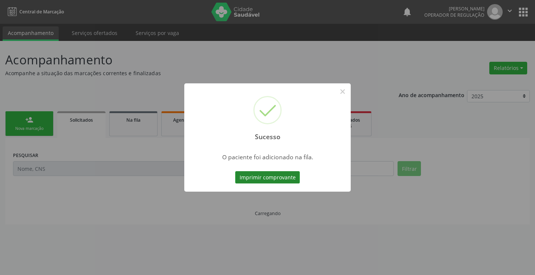
click at [282, 179] on button "Imprimir comprovante" at bounding box center [267, 177] width 65 height 13
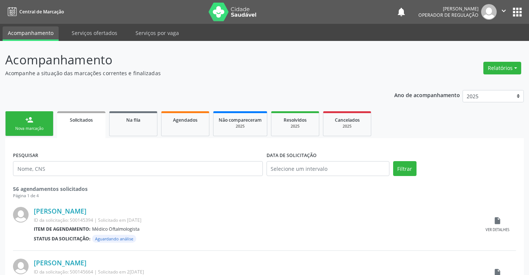
click at [31, 120] on div "person_add" at bounding box center [29, 120] width 8 height 8
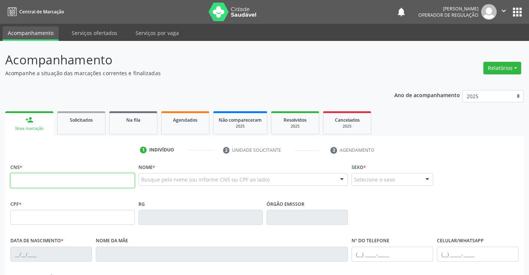
click at [40, 186] on input "text" at bounding box center [72, 180] width 124 height 15
type input "701 2090 5868 5412"
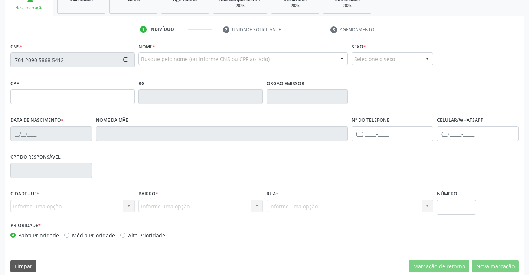
scroll to position [128, 0]
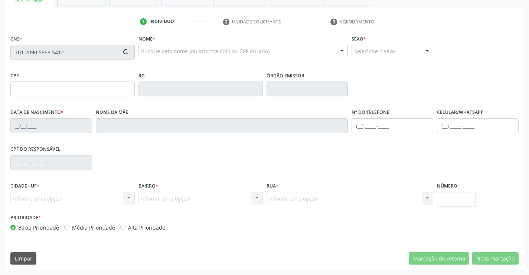
type input "2065854626"
type input "19/02/1957"
type input "181.050.685-91"
type input "09"
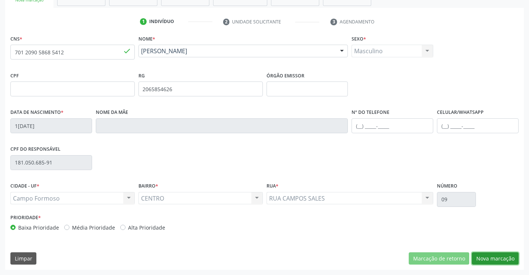
click at [488, 259] on button "Nova marcação" at bounding box center [495, 258] width 47 height 13
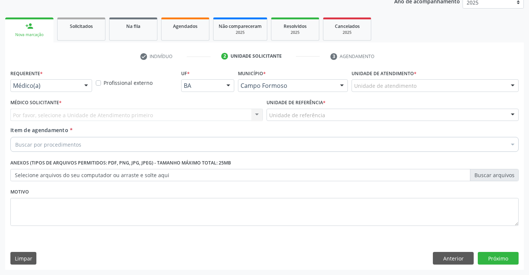
scroll to position [94, 0]
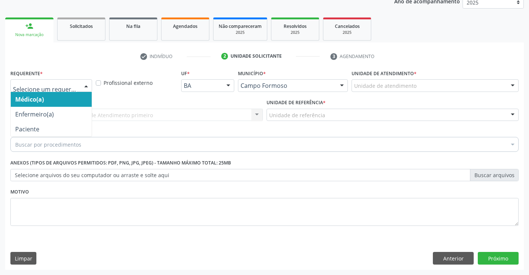
click at [84, 86] on div at bounding box center [86, 85] width 11 height 13
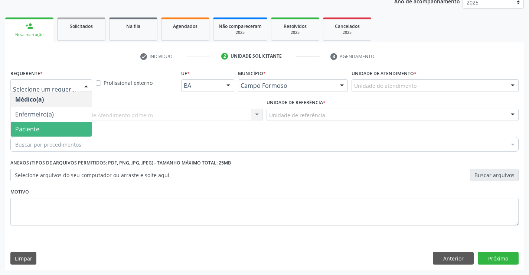
click at [49, 129] on span "Paciente" at bounding box center [51, 128] width 81 height 15
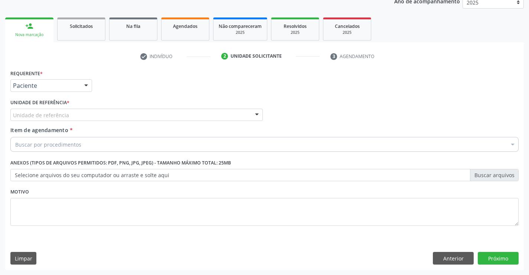
click at [94, 113] on div "Unidade de referência" at bounding box center [136, 114] width 253 height 13
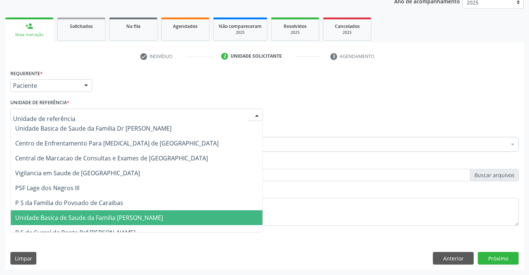
click at [106, 216] on span "Unidade Basica de Saude da Familia [PERSON_NAME]" at bounding box center [89, 217] width 148 height 8
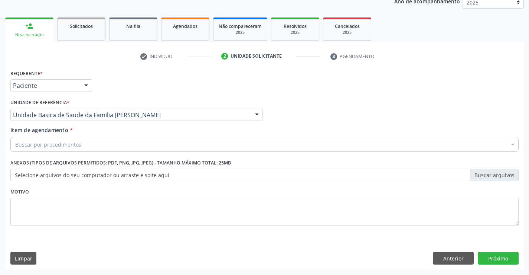
click at [80, 146] on div "Buscar por procedimentos" at bounding box center [264, 144] width 509 height 15
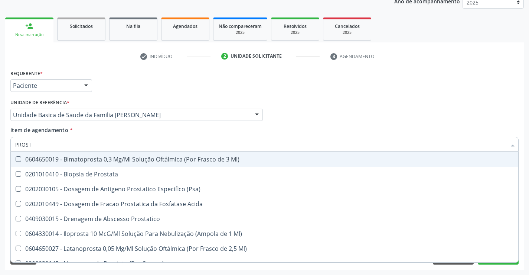
type input "PROSTA"
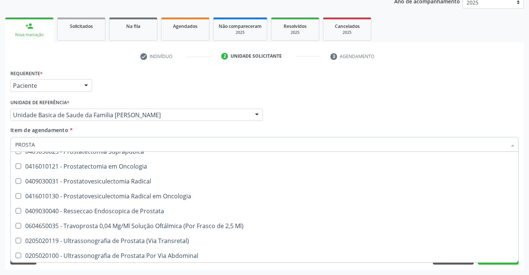
scroll to position [127, 0]
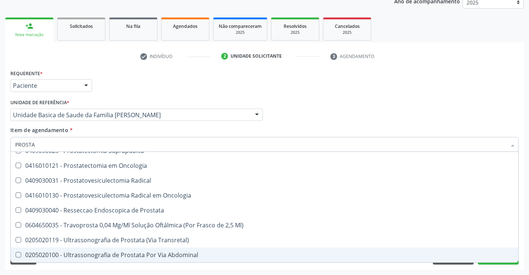
click at [146, 256] on div "0205020100 - Ultrassonografia de Prostata Por Via Abdominal" at bounding box center [264, 254] width 499 height 6
checkbox Abdominal "true"
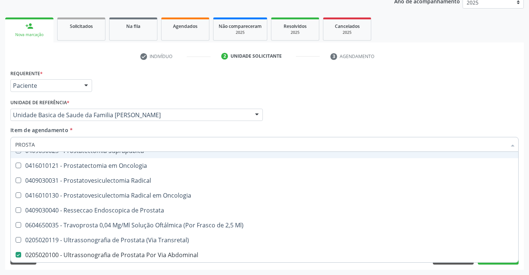
click at [188, 98] on div "Unidade de referência * Unidade Basica de Saude da Familia Maninho Ferreira Uni…" at bounding box center [136, 109] width 253 height 24
checkbox Prostata "true"
checkbox Abdominal "false"
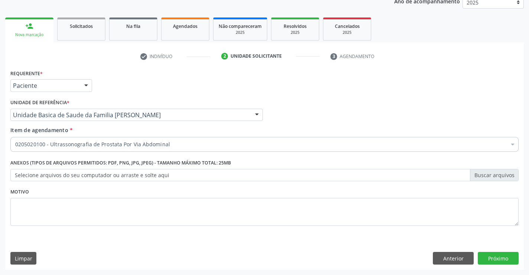
scroll to position [0, 0]
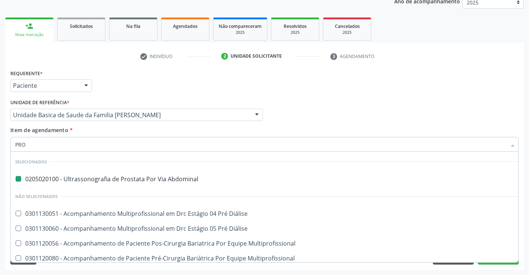
type input "PROC"
checkbox Abdominal "false"
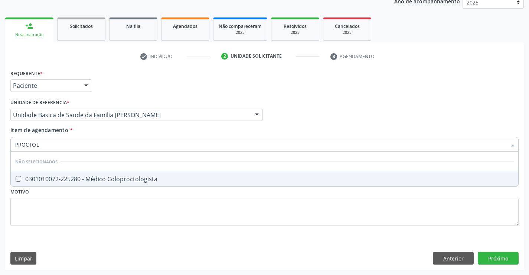
type input "PROCTOLO"
click at [82, 176] on div "0301010072-225280 - Médico Coloproctologista" at bounding box center [264, 179] width 499 height 6
checkbox Coloproctologista "true"
click at [505, 259] on div "Requerente * Paciente Médico(a) Enfermeiro(a) Paciente Nenhum resultado encontr…" at bounding box center [264, 169] width 519 height 202
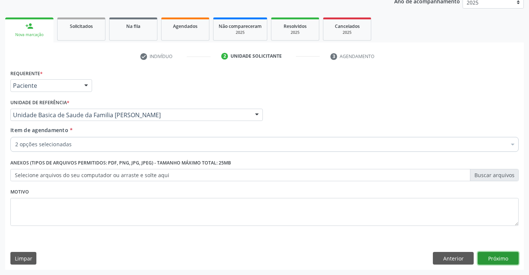
click at [501, 259] on button "Próximo" at bounding box center [498, 257] width 41 height 13
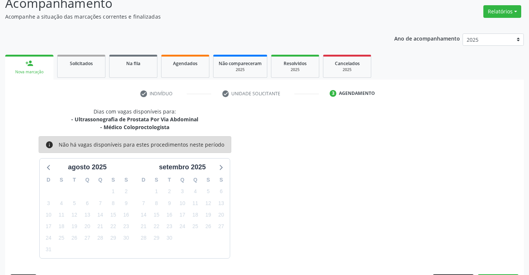
scroll to position [78, 0]
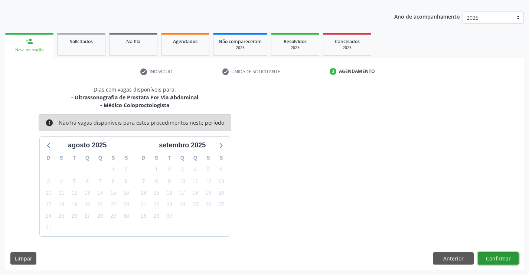
click at [504, 254] on button "Confirmar" at bounding box center [498, 258] width 41 height 13
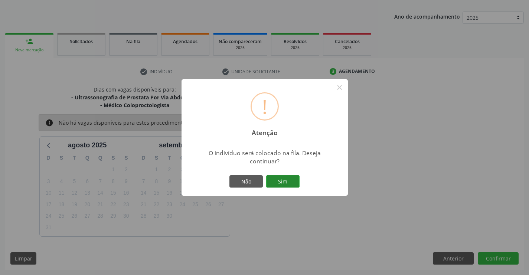
click at [282, 178] on button "Sim" at bounding box center [282, 181] width 33 height 13
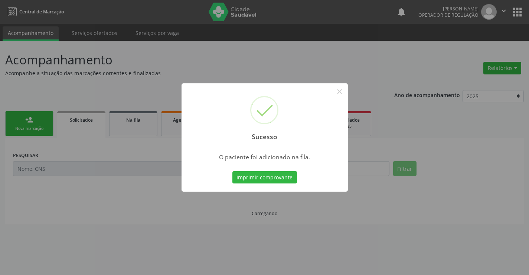
scroll to position [0, 0]
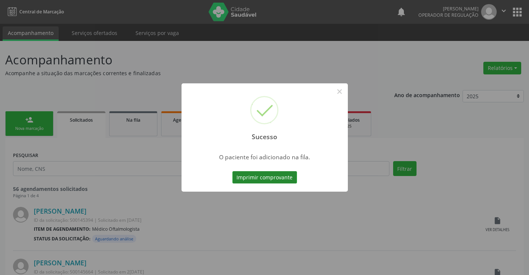
click at [267, 173] on button "Imprimir comprovante" at bounding box center [265, 177] width 65 height 13
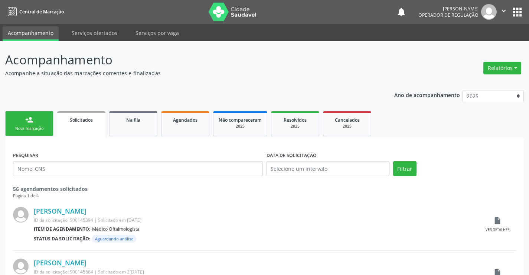
click at [504, 10] on icon "" at bounding box center [504, 11] width 8 height 8
click at [473, 48] on link "Sair" at bounding box center [485, 45] width 51 height 10
